Goal: Communication & Community: Answer question/provide support

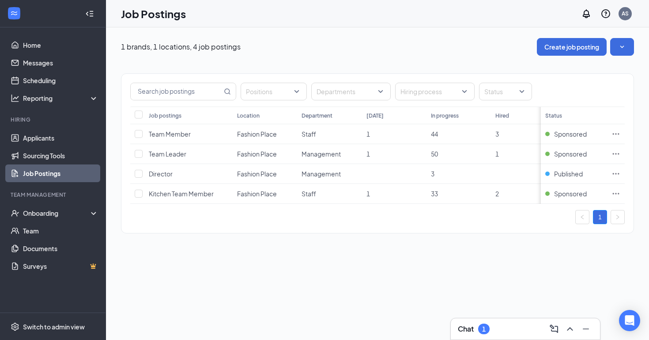
click at [518, 322] on div "Chat 1" at bounding box center [525, 329] width 135 height 14
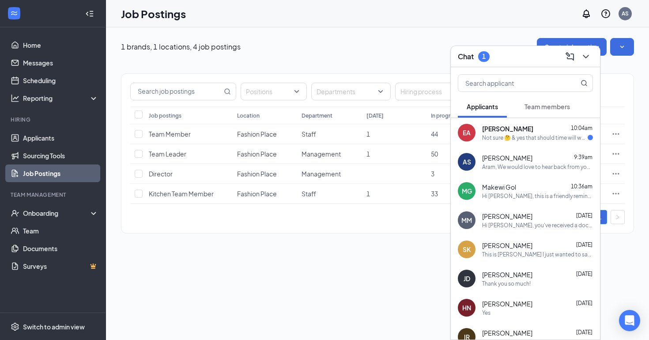
click at [560, 138] on div "Not sure 🤔 & yes that should time will work out" at bounding box center [535, 138] width 106 height 8
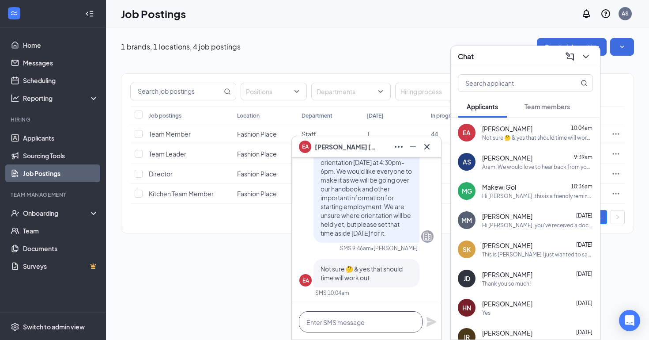
click at [362, 319] on textarea at bounding box center [361, 321] width 124 height 21
click at [370, 324] on textarea at bounding box center [361, 321] width 124 height 21
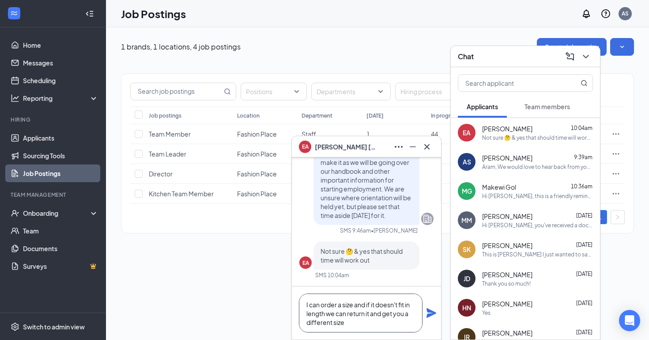
type textarea "I can order a size and if it doesn't fit in length we can return it and get you…"
click at [431, 312] on icon "Plane" at bounding box center [432, 313] width 10 height 10
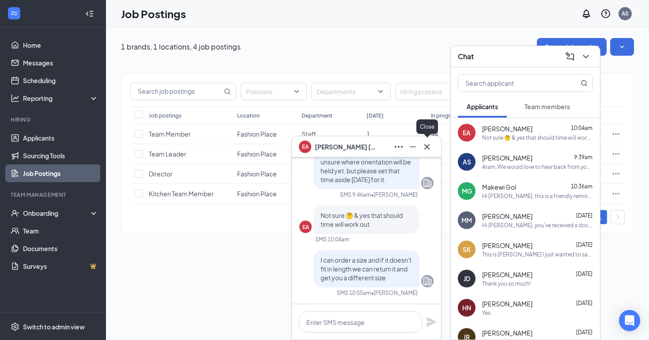
click at [431, 148] on icon "Cross" at bounding box center [427, 146] width 11 height 11
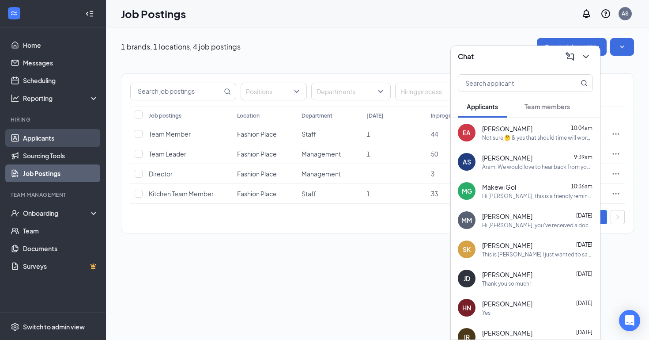
click at [62, 140] on link "Applicants" at bounding box center [61, 138] width 76 height 18
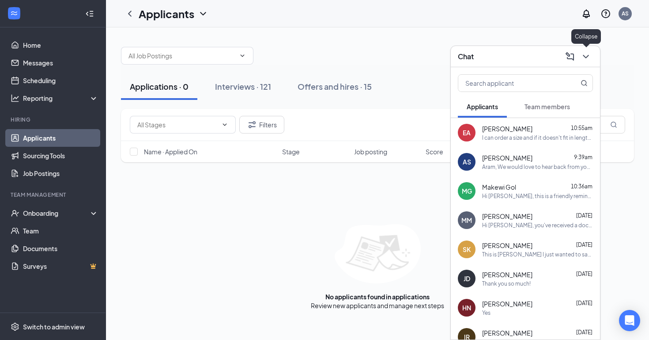
click at [590, 57] on icon "ChevronDown" at bounding box center [586, 56] width 11 height 11
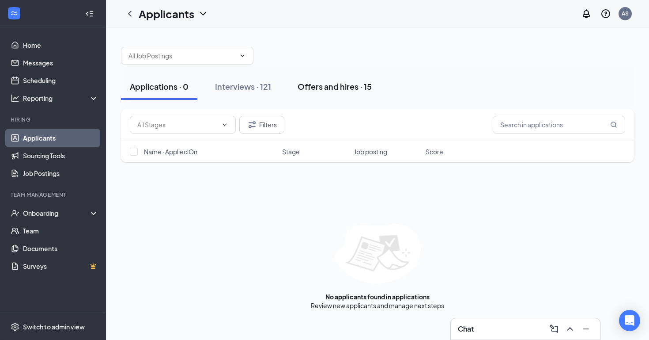
click at [332, 86] on div "Offers and hires · 15" at bounding box center [335, 86] width 74 height 11
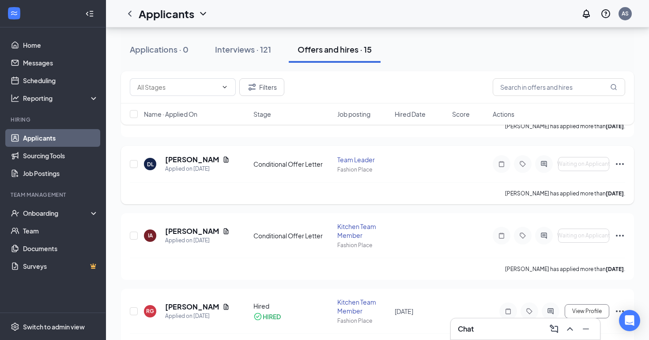
scroll to position [227, 0]
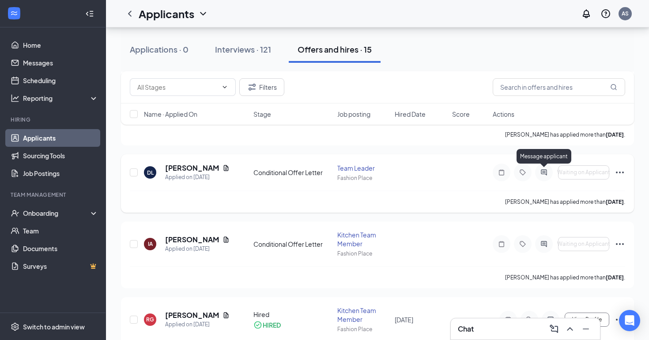
click at [545, 174] on icon "ActiveChat" at bounding box center [544, 172] width 11 height 7
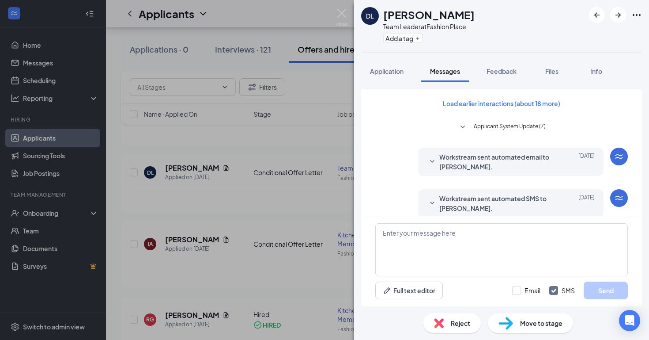
scroll to position [36, 0]
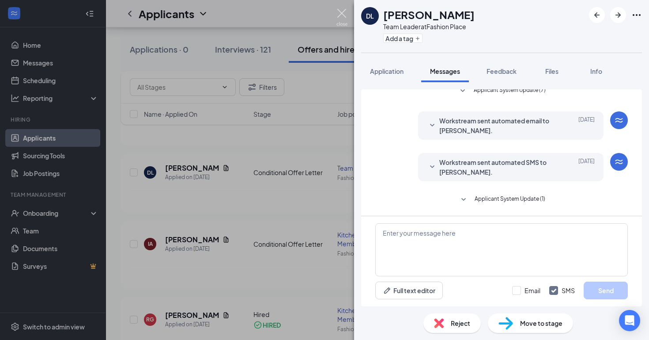
click at [341, 15] on img at bounding box center [342, 17] width 11 height 17
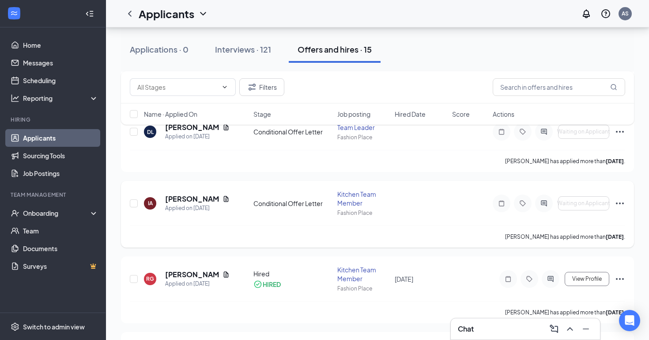
scroll to position [270, 0]
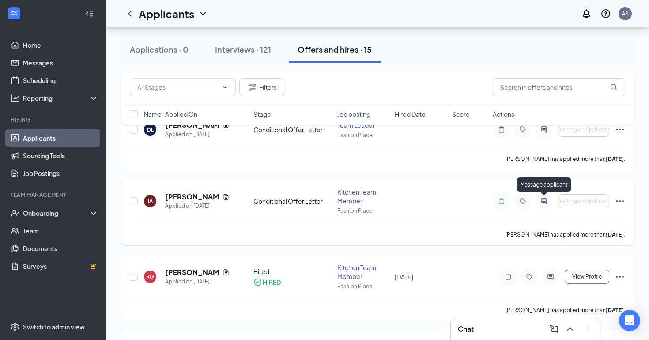
click at [547, 201] on icon "ActiveChat" at bounding box center [544, 201] width 6 height 6
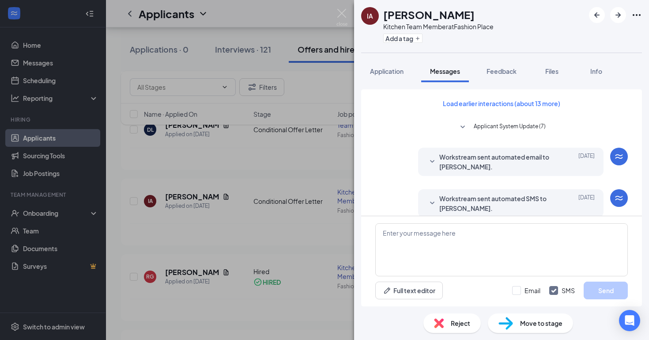
scroll to position [36, 0]
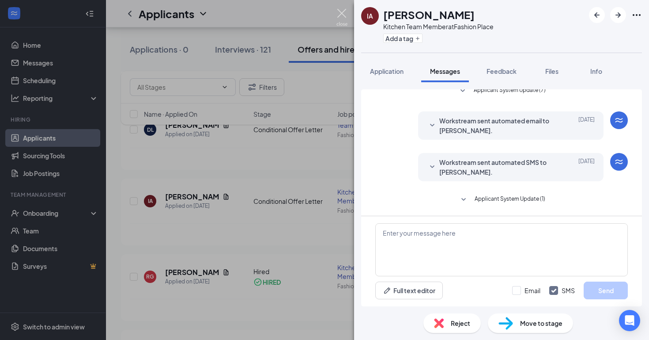
click at [340, 11] on img at bounding box center [342, 17] width 11 height 17
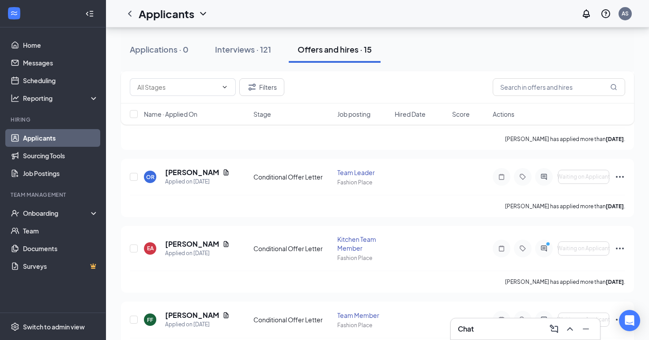
scroll to position [648, 0]
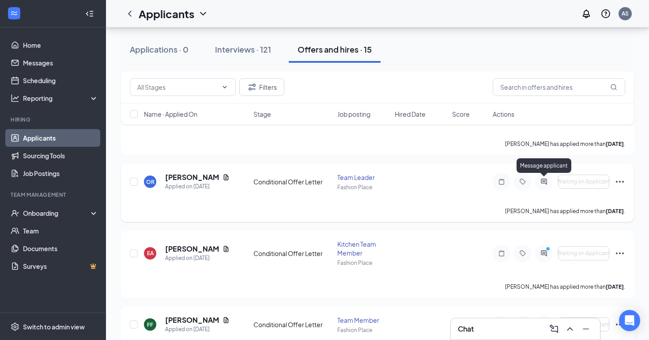
click at [544, 182] on icon "ActiveChat" at bounding box center [544, 181] width 11 height 7
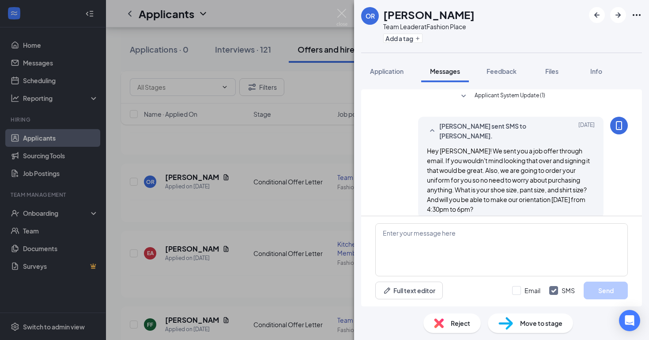
scroll to position [644, 0]
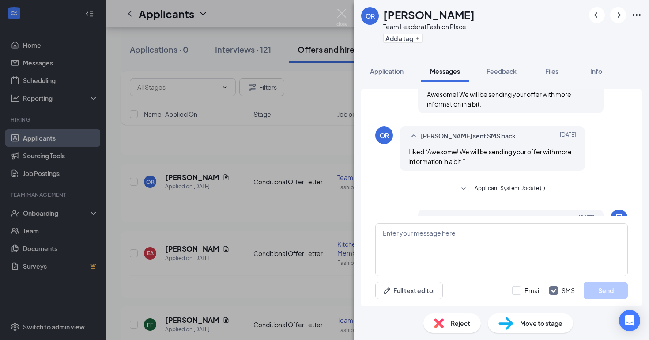
scroll to position [644, 0]
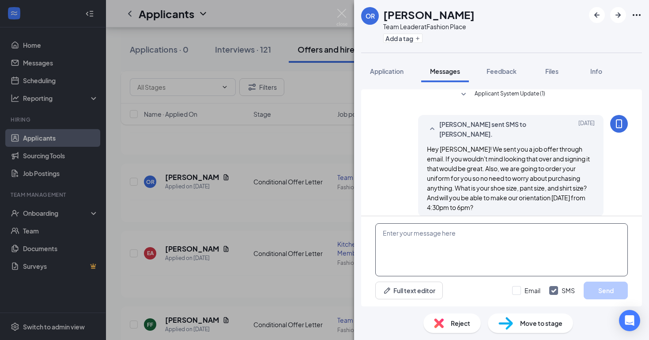
click at [437, 252] on textarea at bounding box center [501, 249] width 253 height 53
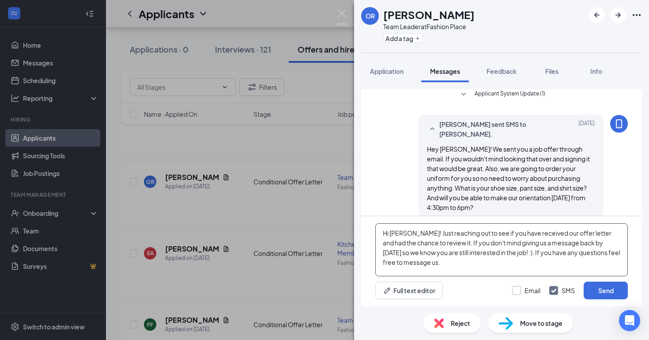
type textarea "Hi [PERSON_NAME]! Just reaching out to see if you have received our offer lette…"
click at [519, 291] on input "Email" at bounding box center [526, 290] width 28 height 9
checkbox input "true"
click at [603, 291] on button "Send" at bounding box center [606, 290] width 44 height 18
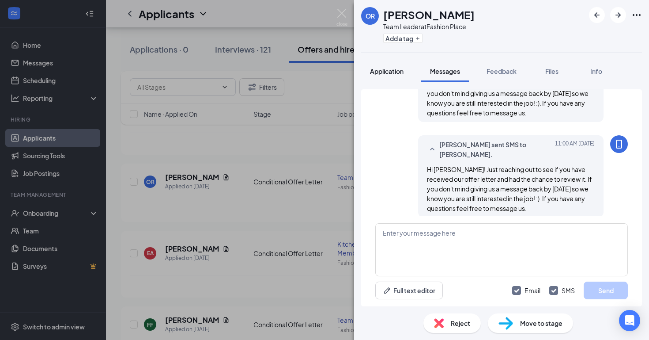
scroll to position [835, 0]
click at [341, 11] on img at bounding box center [342, 17] width 11 height 17
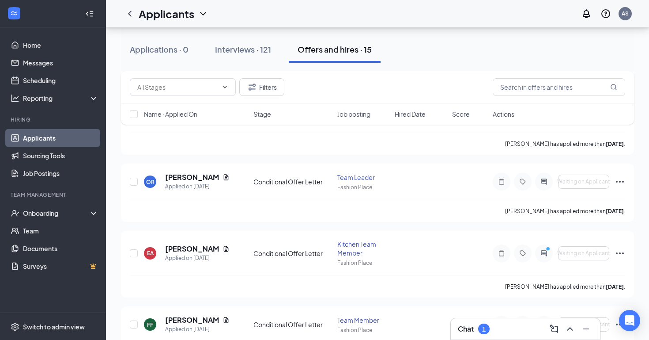
click at [487, 323] on div "Chat 1" at bounding box center [525, 329] width 135 height 14
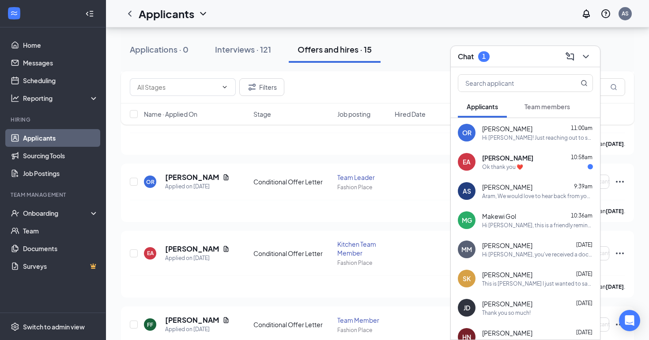
click at [506, 158] on span "[PERSON_NAME]" at bounding box center [507, 157] width 51 height 9
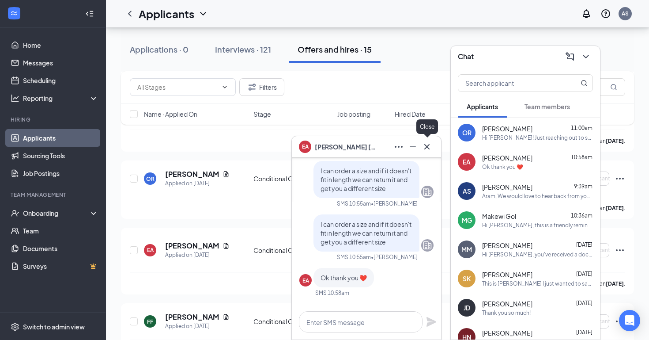
click at [426, 144] on icon "Cross" at bounding box center [427, 146] width 11 height 11
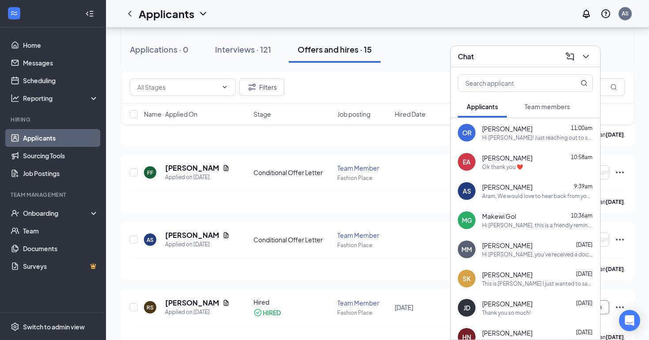
scroll to position [802, 0]
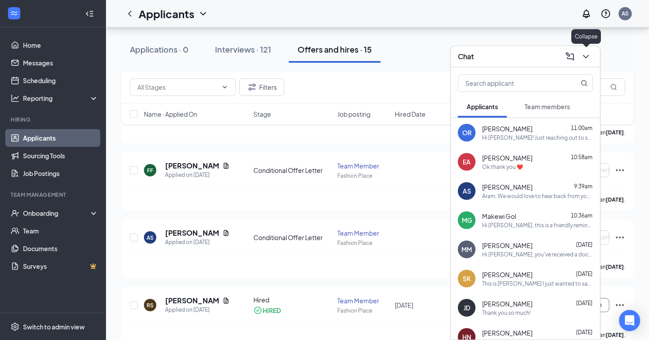
click at [587, 52] on icon "ChevronDown" at bounding box center [586, 56] width 11 height 11
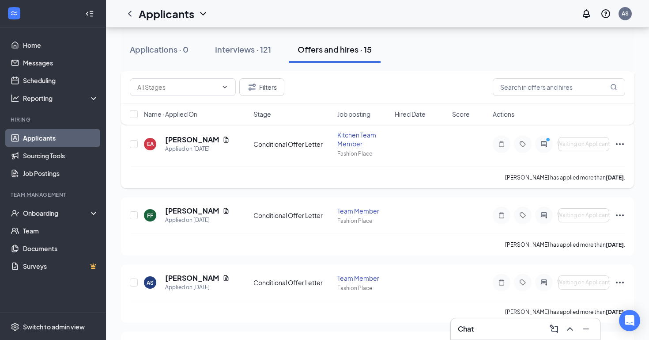
scroll to position [747, 0]
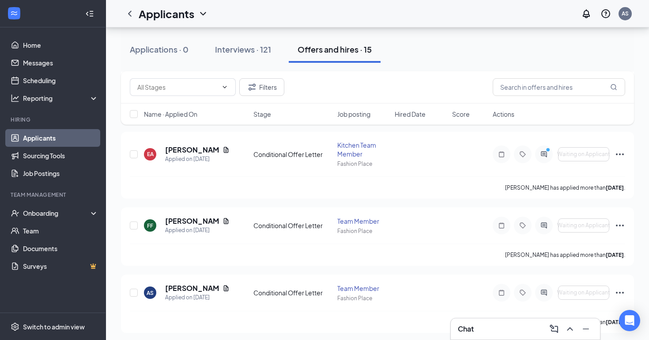
click at [472, 325] on h3 "Chat" at bounding box center [466, 329] width 16 height 10
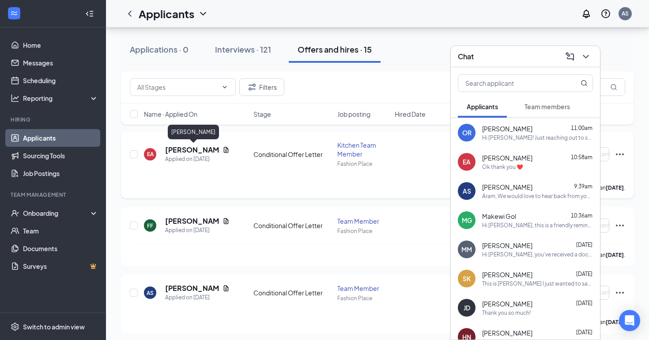
click at [193, 149] on h5 "[PERSON_NAME]" at bounding box center [192, 150] width 54 height 10
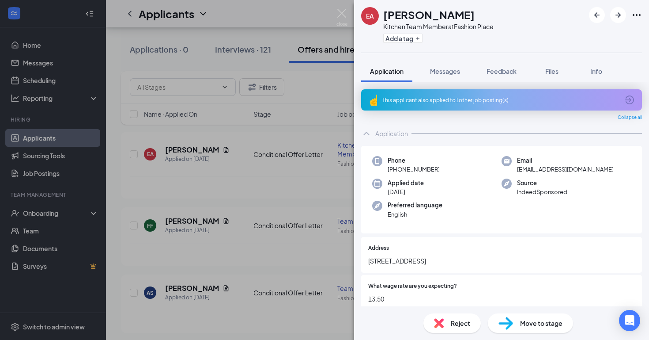
drag, startPoint x: 439, startPoint y: 170, endPoint x: 389, endPoint y: 170, distance: 49.5
click at [389, 170] on div "Phone [PHONE_NUMBER]" at bounding box center [436, 165] width 129 height 18
copy span "[PHONE_NUMBER]"
click at [503, 184] on img at bounding box center [507, 183] width 10 height 10
drag, startPoint x: 601, startPoint y: 169, endPoint x: 517, endPoint y: 169, distance: 83.9
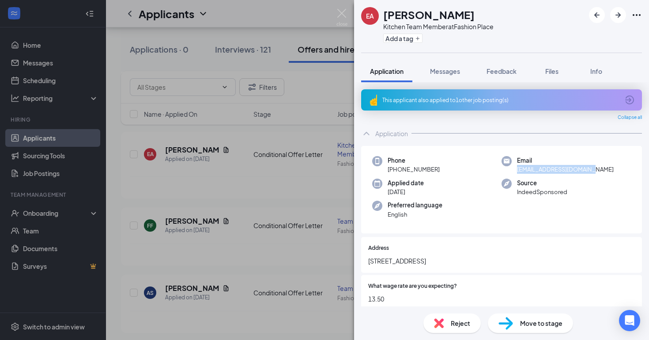
click at [517, 169] on div "Email [EMAIL_ADDRESS][DOMAIN_NAME]" at bounding box center [566, 165] width 129 height 18
copy span "[EMAIL_ADDRESS][DOMAIN_NAME]"
click at [327, 79] on div "EA [PERSON_NAME] Kitchen Team Member at Fashion Place Add a tag Application Mes…" at bounding box center [324, 170] width 649 height 340
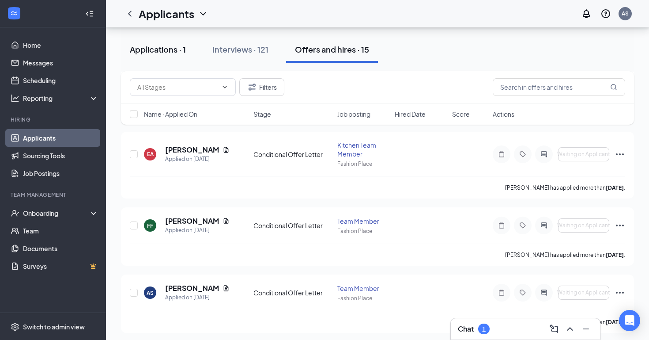
click at [168, 51] on div "Applications · 1" at bounding box center [158, 49] width 56 height 11
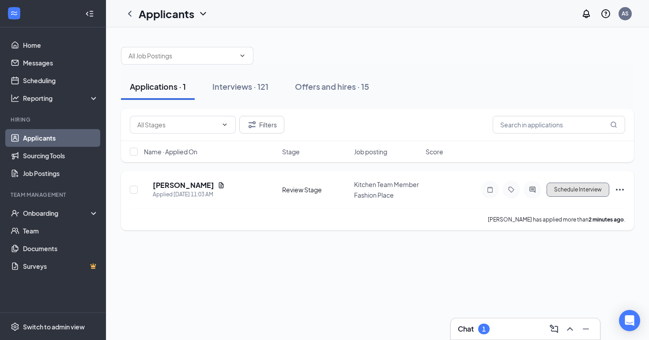
click at [576, 190] on button "Schedule Interview" at bounding box center [578, 189] width 63 height 14
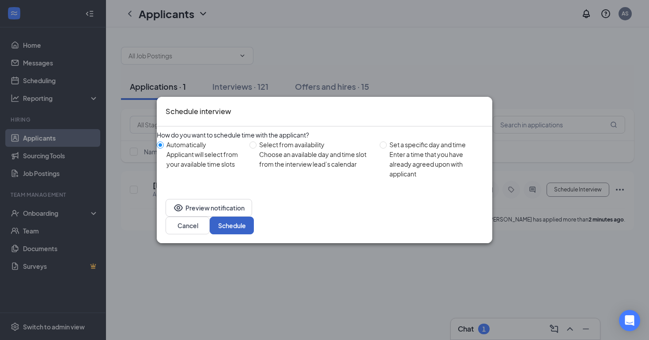
click at [254, 223] on button "Schedule" at bounding box center [232, 225] width 44 height 18
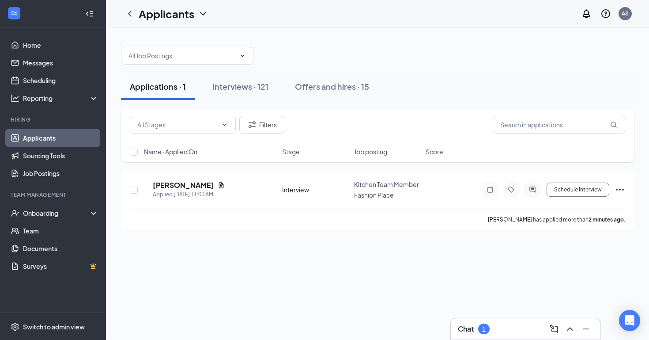
click at [476, 332] on div "Chat 1" at bounding box center [474, 328] width 32 height 11
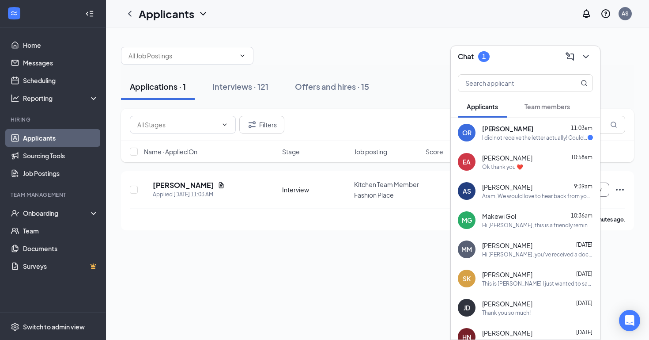
click at [497, 140] on div "I did not receive the letter actually! Could you resend that to me?" at bounding box center [535, 138] width 106 height 8
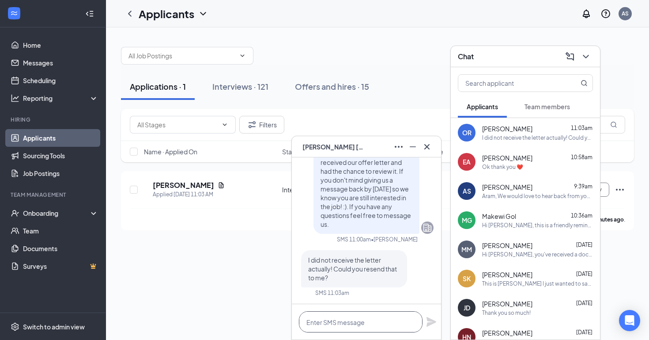
click at [358, 317] on textarea at bounding box center [361, 321] width 124 height 21
click at [260, 258] on div "Applications · 1 Interviews · 121 Offers and hires · 15 Filters Name · Applied …" at bounding box center [377, 183] width 543 height 312
click at [334, 86] on div "Offers and hires · 15" at bounding box center [332, 86] width 74 height 11
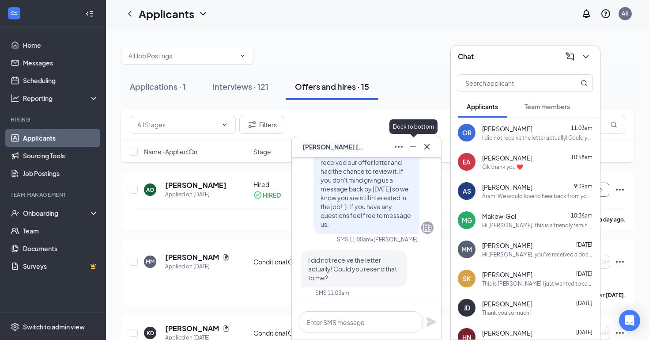
click at [409, 148] on icon "Minimize" at bounding box center [413, 146] width 11 height 11
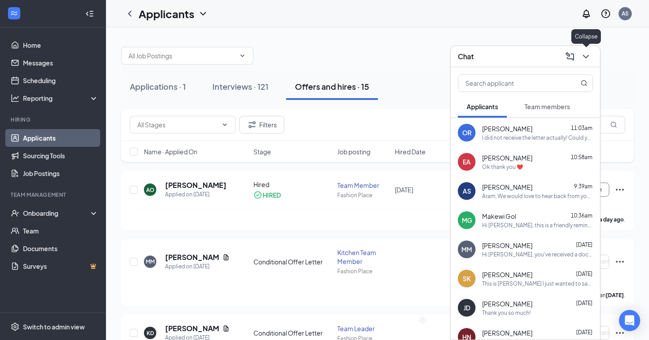
click at [585, 53] on icon "ChevronDown" at bounding box center [586, 56] width 11 height 11
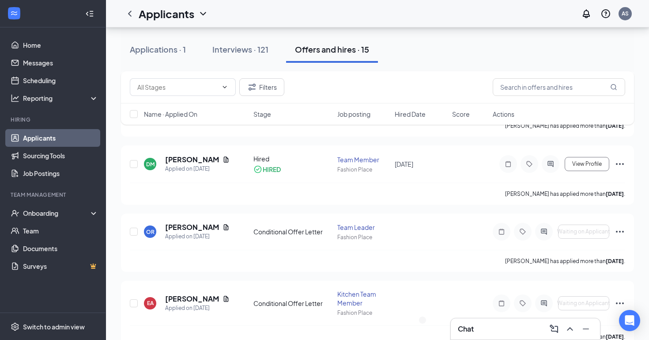
scroll to position [670, 0]
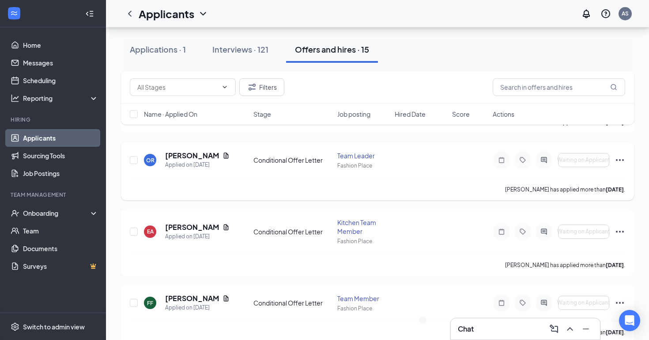
click at [620, 159] on icon "Ellipses" at bounding box center [620, 160] width 8 height 2
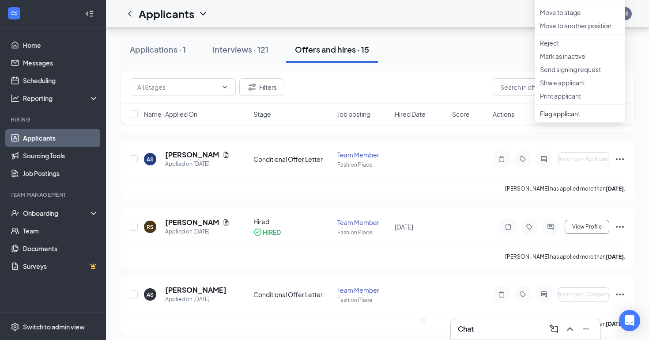
scroll to position [881, 0]
click at [557, 73] on p "Send signing request" at bounding box center [580, 68] width 80 height 9
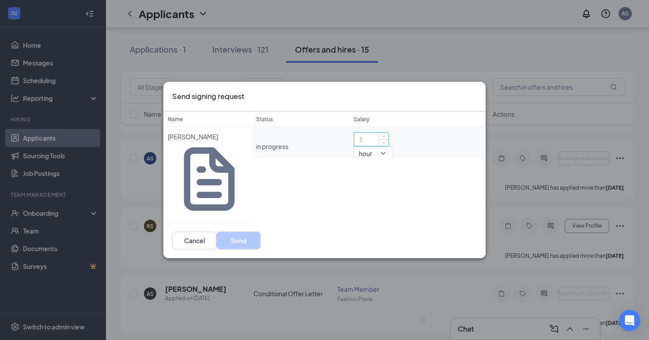
click at [379, 146] on input at bounding box center [371, 139] width 34 height 13
type input "15"
click at [357, 187] on div "Name [PERSON_NAME] Status Salary in progress 15 hour" at bounding box center [324, 166] width 322 height 111
click at [261, 231] on button "Send" at bounding box center [238, 240] width 44 height 18
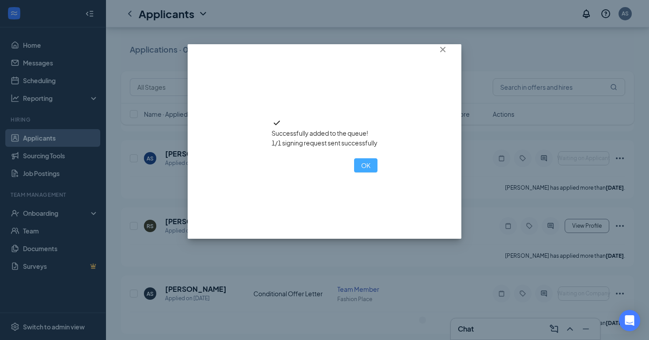
click at [354, 172] on button "OK" at bounding box center [365, 165] width 23 height 14
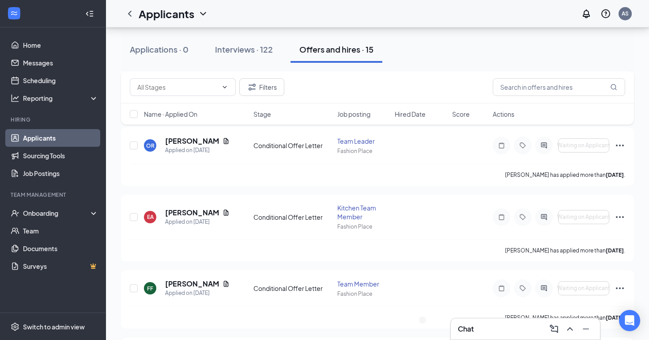
scroll to position [661, 0]
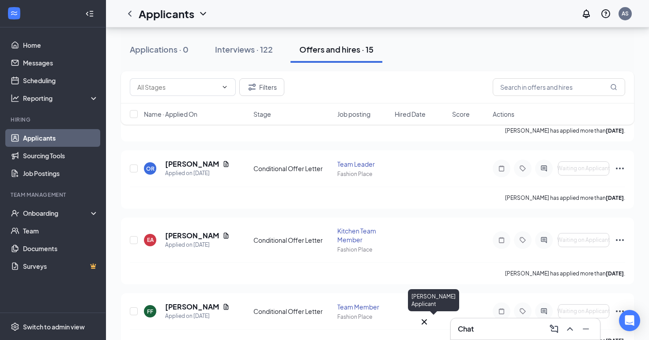
click at [430, 329] on div "OR" at bounding box center [424, 329] width 11 height 0
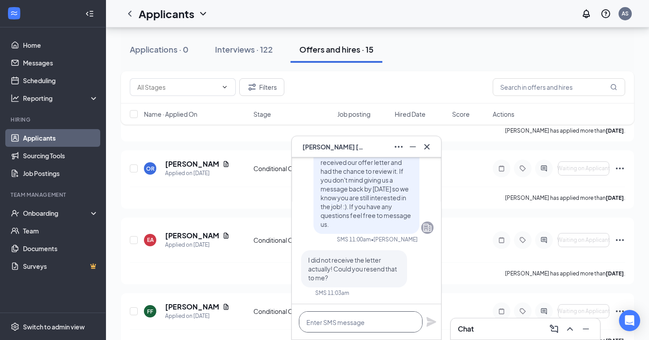
click at [341, 321] on textarea at bounding box center [361, 321] width 124 height 21
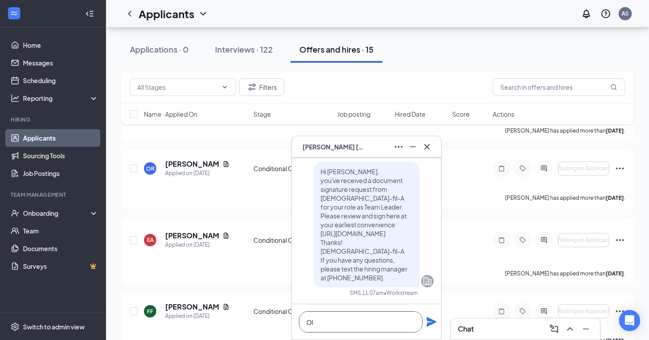
type textarea "O"
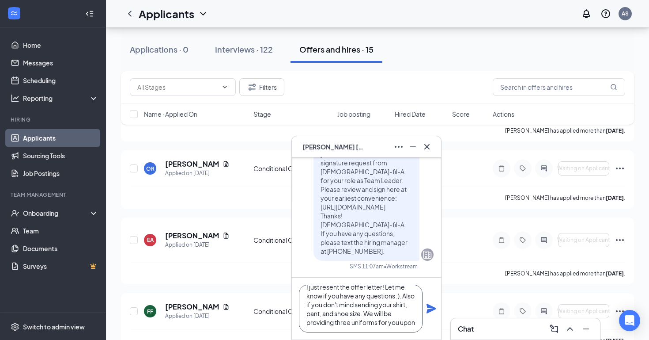
scroll to position [18, 0]
type textarea "I just resent the offer letter! Let me know if you have any questions :). Also …"
click at [428, 309] on icon "Plane" at bounding box center [432, 308] width 10 height 10
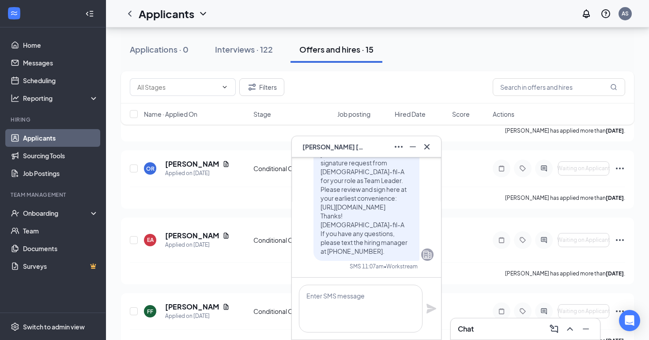
scroll to position [0, 0]
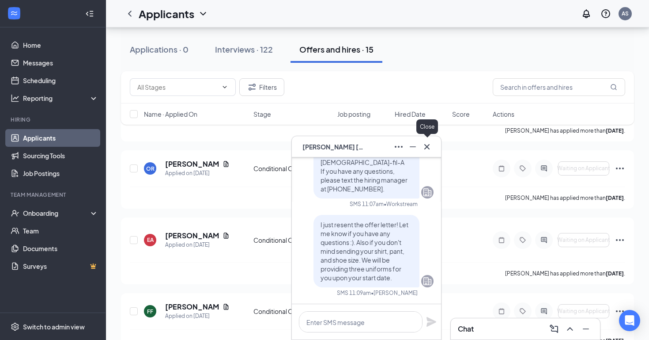
click at [428, 147] on icon "Cross" at bounding box center [427, 146] width 5 height 5
